Goal: Transaction & Acquisition: Book appointment/travel/reservation

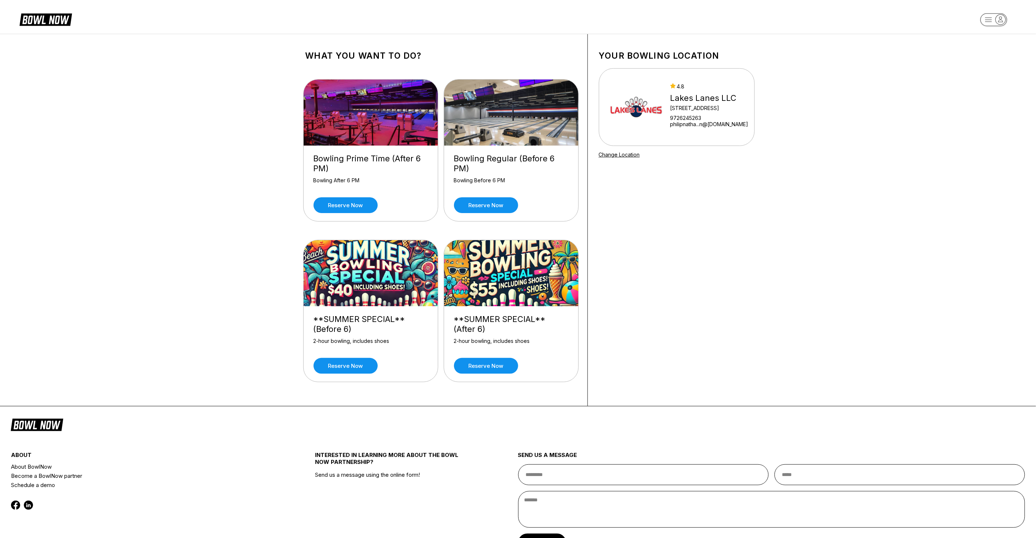
click at [489, 303] on img at bounding box center [511, 273] width 135 height 66
click at [499, 332] on div "**SUMMER SPECIAL** (After 6)" at bounding box center [511, 324] width 114 height 20
click at [494, 338] on div "2-hour bowling, includes shoes" at bounding box center [511, 344] width 114 height 13
click at [491, 274] on img at bounding box center [511, 273] width 135 height 66
click at [489, 365] on link "Reserve now" at bounding box center [486, 366] width 64 height 16
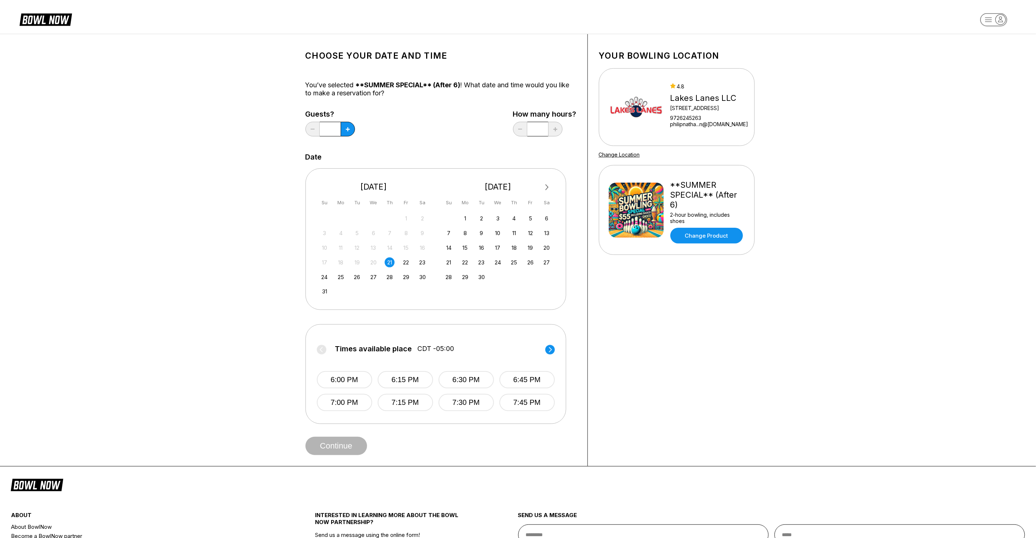
click at [644, 224] on img at bounding box center [636, 210] width 55 height 55
click at [349, 129] on icon at bounding box center [348, 129] width 4 height 4
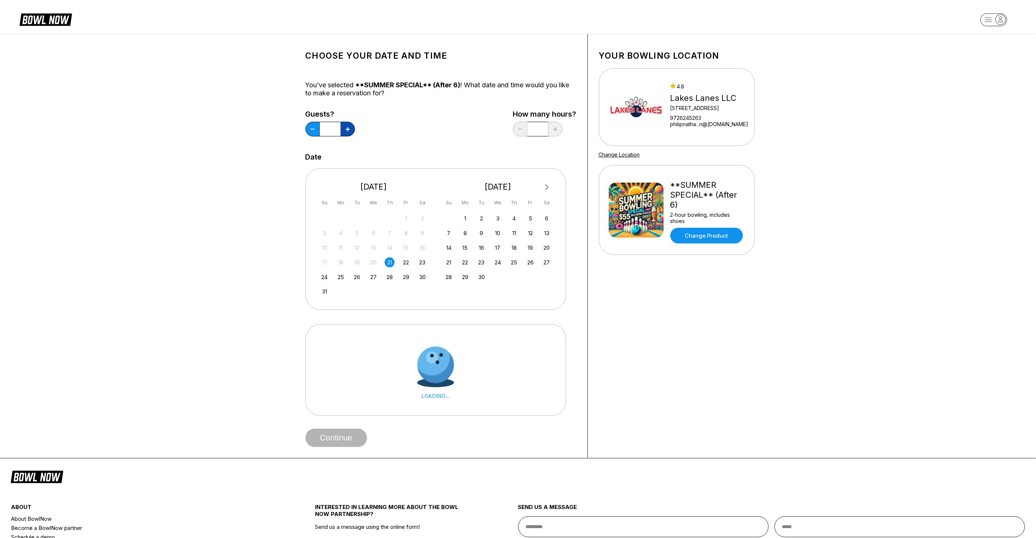
click at [349, 129] on icon at bounding box center [348, 129] width 4 height 4
click at [349, 128] on icon at bounding box center [348, 129] width 4 height 4
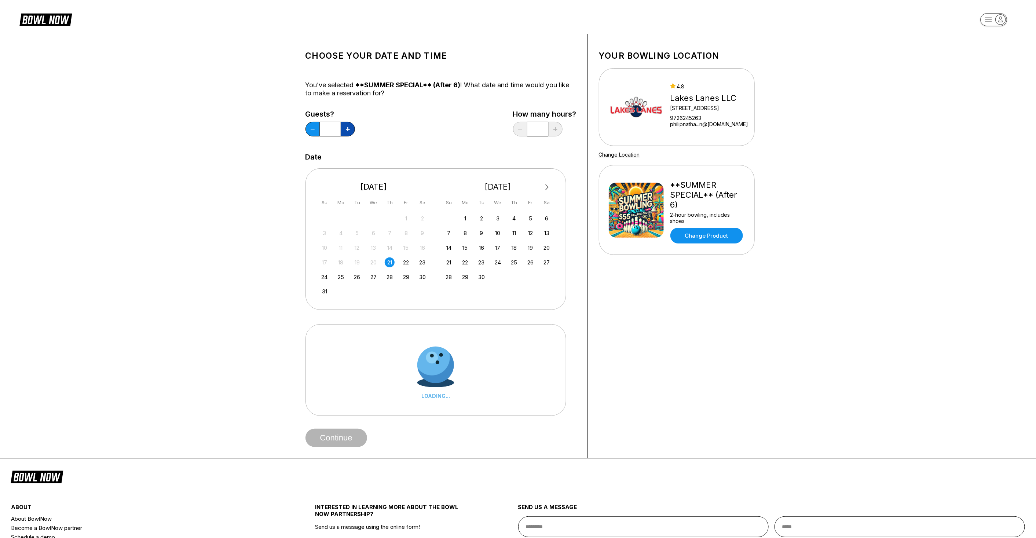
click at [349, 128] on icon at bounding box center [348, 129] width 4 height 4
type input "**"
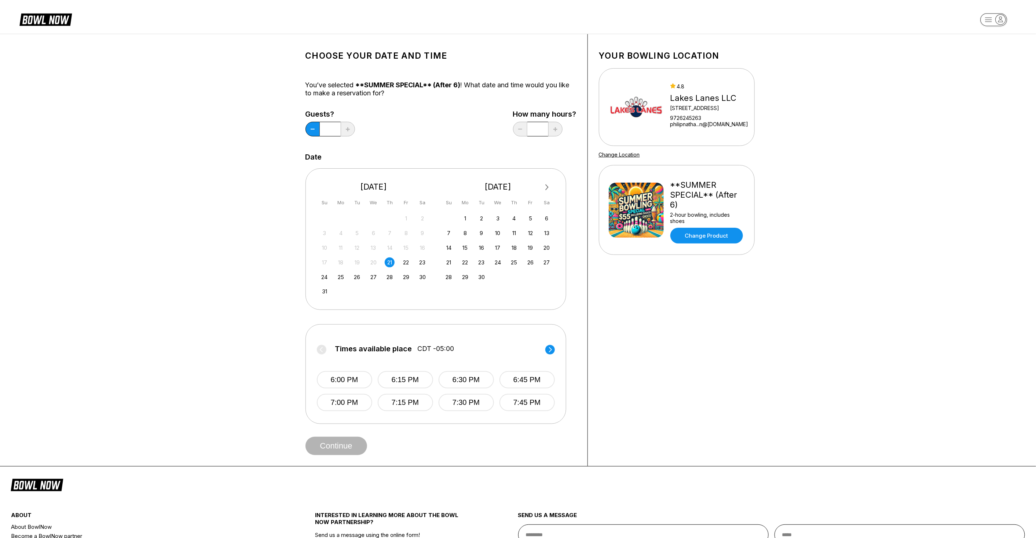
click at [549, 186] on button "Next Month" at bounding box center [547, 187] width 12 height 12
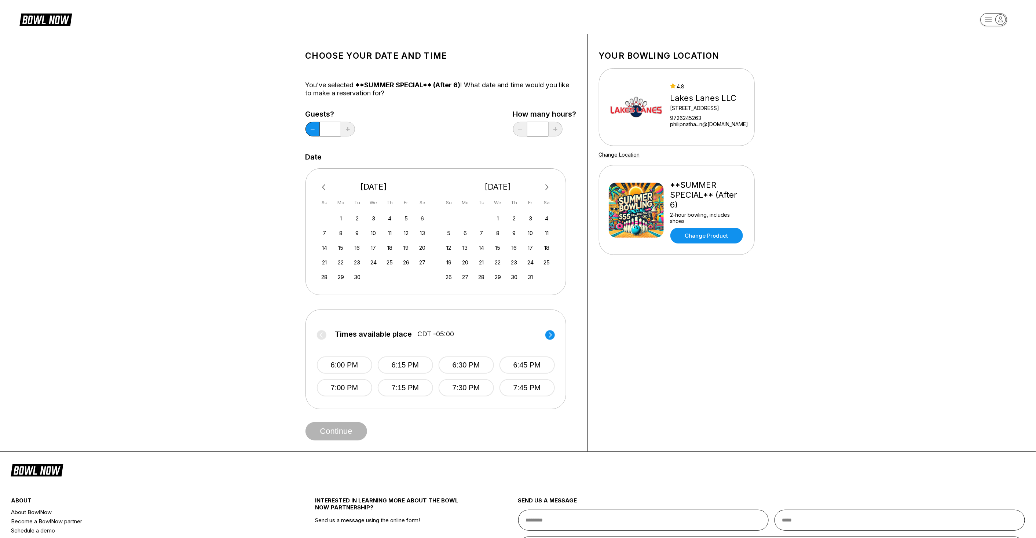
click at [548, 185] on button "Next Month" at bounding box center [547, 187] width 12 height 12
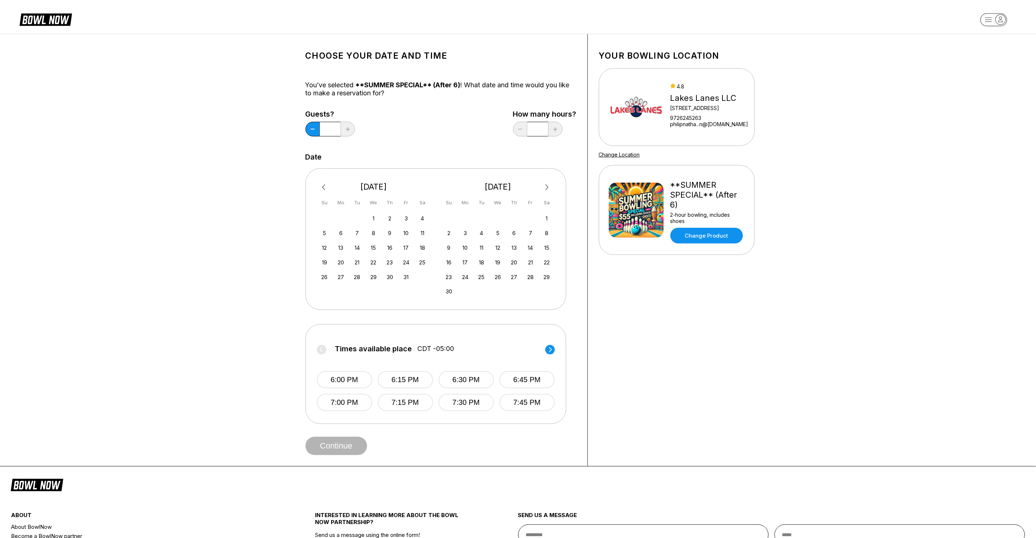
click at [548, 185] on button "Next Month" at bounding box center [547, 187] width 12 height 12
click at [512, 232] on div "11" at bounding box center [514, 233] width 10 height 10
click at [544, 231] on div "13" at bounding box center [547, 233] width 10 height 10
click at [468, 377] on button "6:30 PM" at bounding box center [465, 379] width 55 height 17
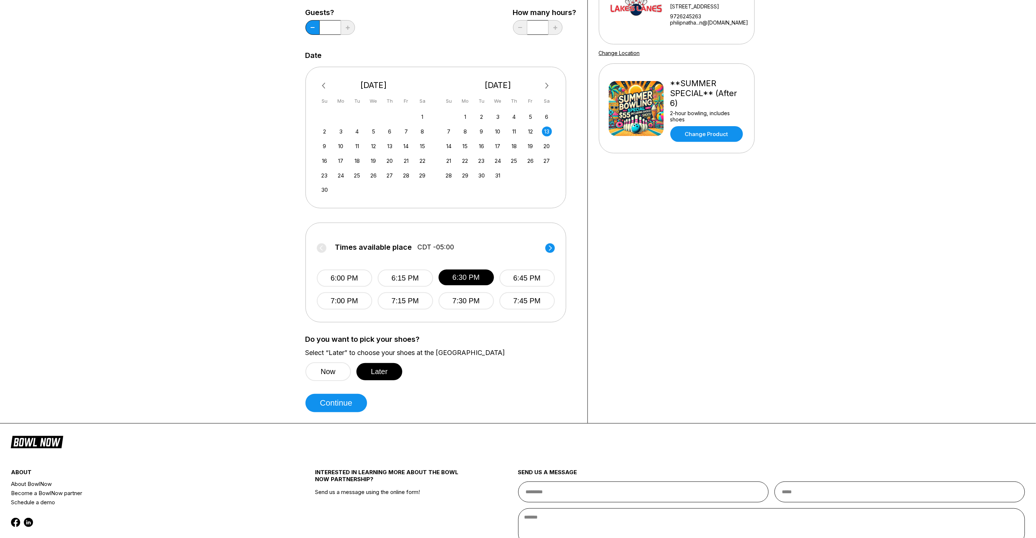
scroll to position [122, 0]
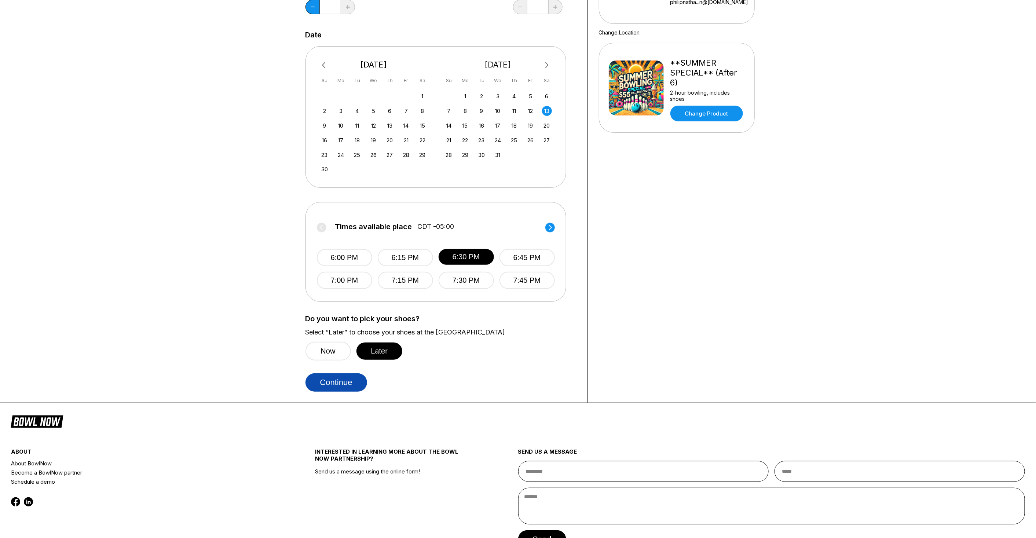
click at [346, 386] on button "Continue" at bounding box center [336, 382] width 62 height 18
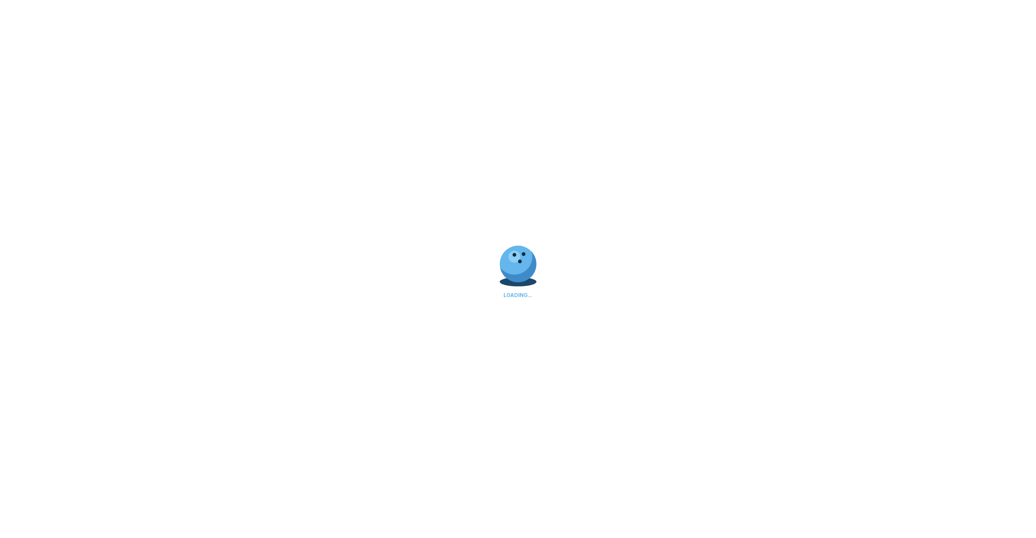
select select "**"
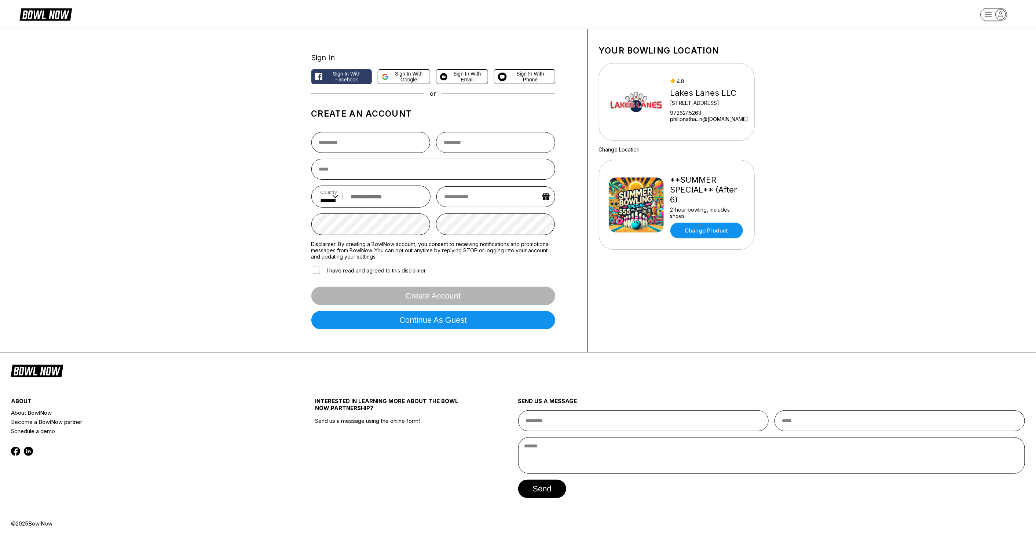
scroll to position [0, 0]
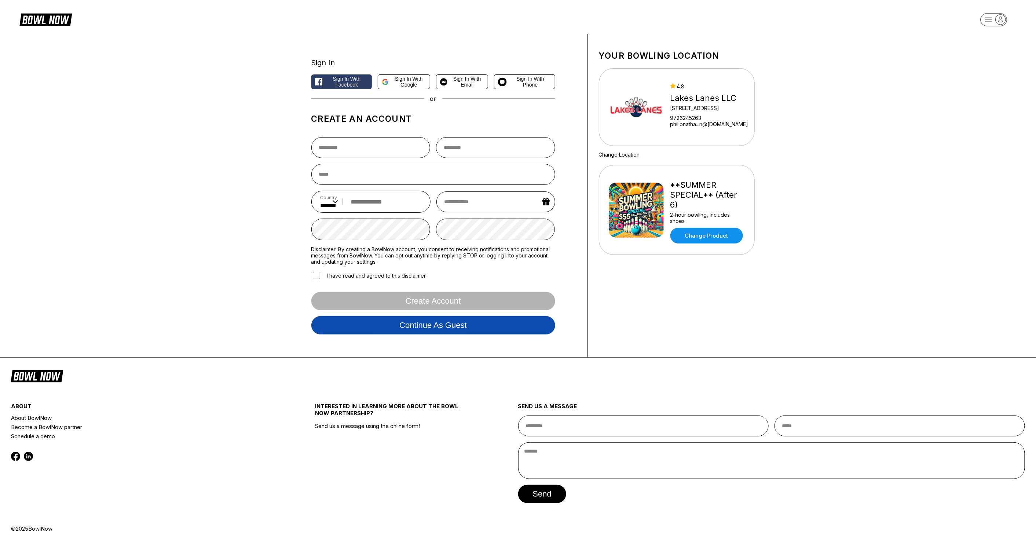
click at [473, 330] on button "Continue as guest" at bounding box center [433, 325] width 244 height 18
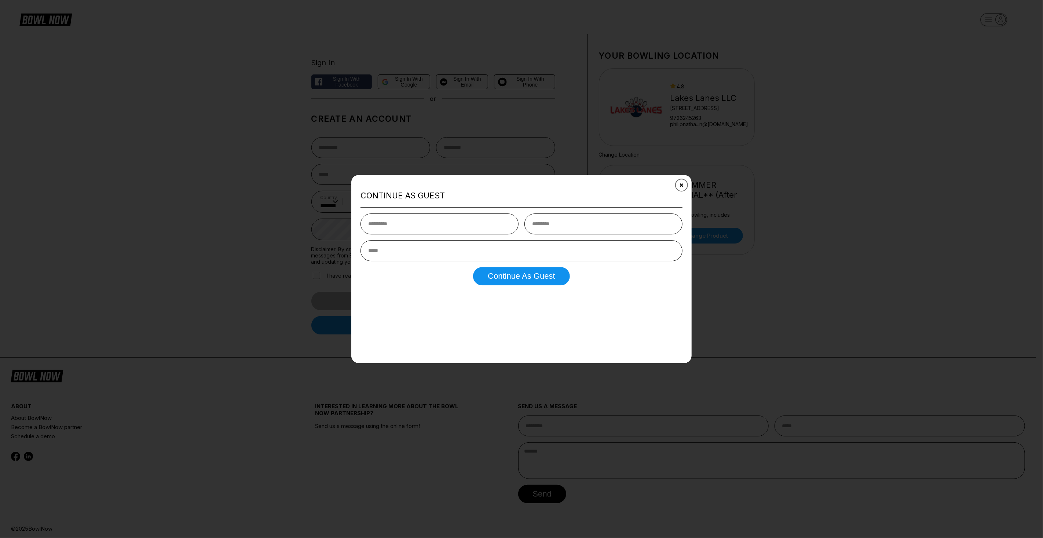
click at [683, 180] on button "Close" at bounding box center [681, 185] width 18 height 18
